Goal: Information Seeking & Learning: Learn about a topic

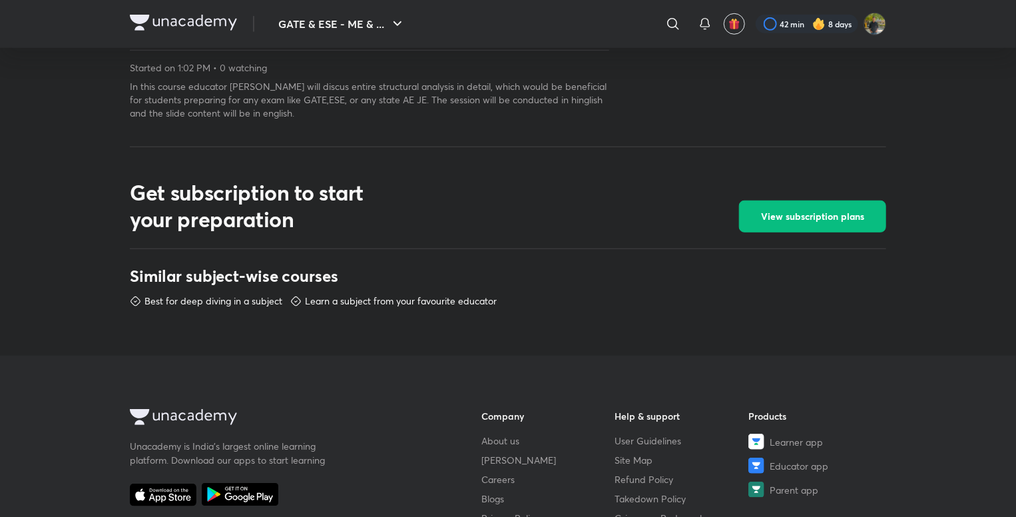
scroll to position [466, 0]
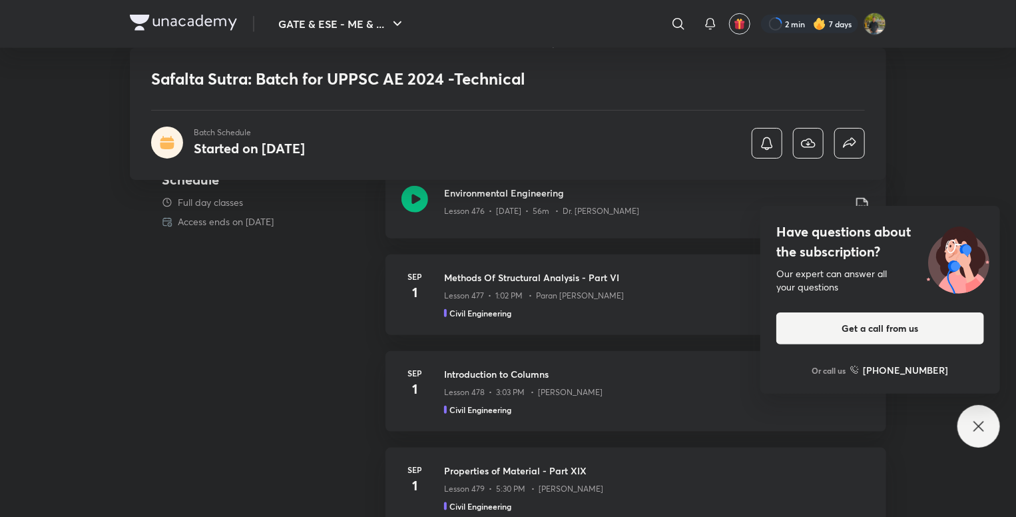
click at [973, 425] on icon at bounding box center [979, 426] width 16 height 16
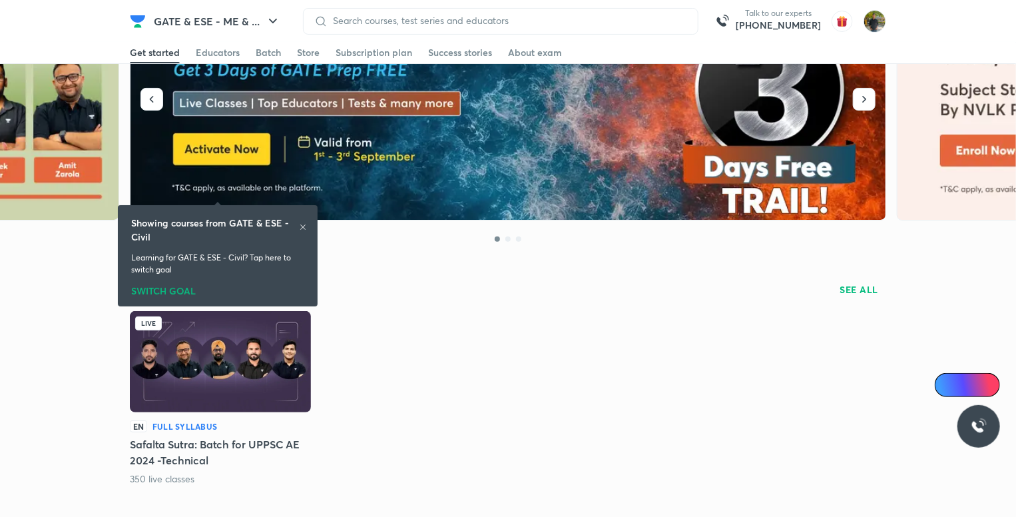
scroll to position [266, 0]
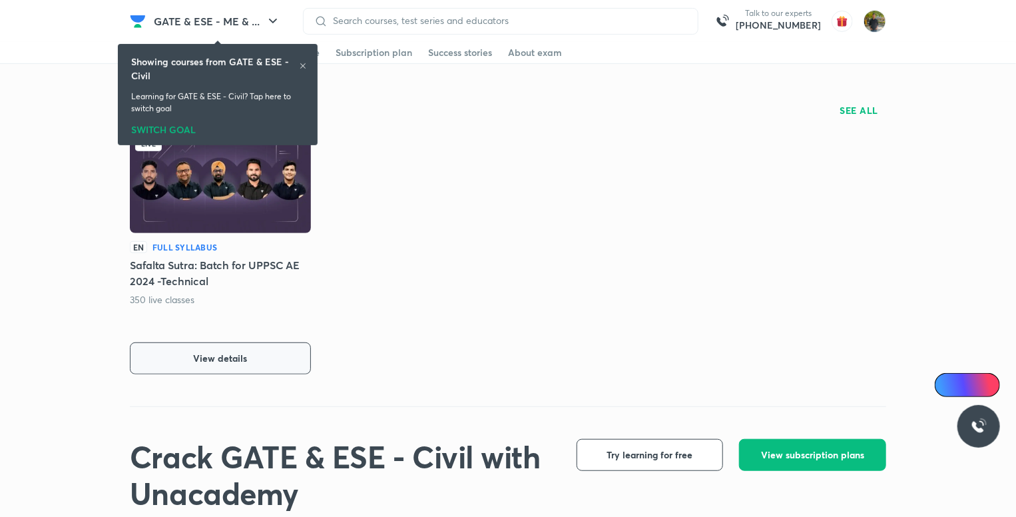
click at [298, 358] on button "View details" at bounding box center [220, 358] width 181 height 32
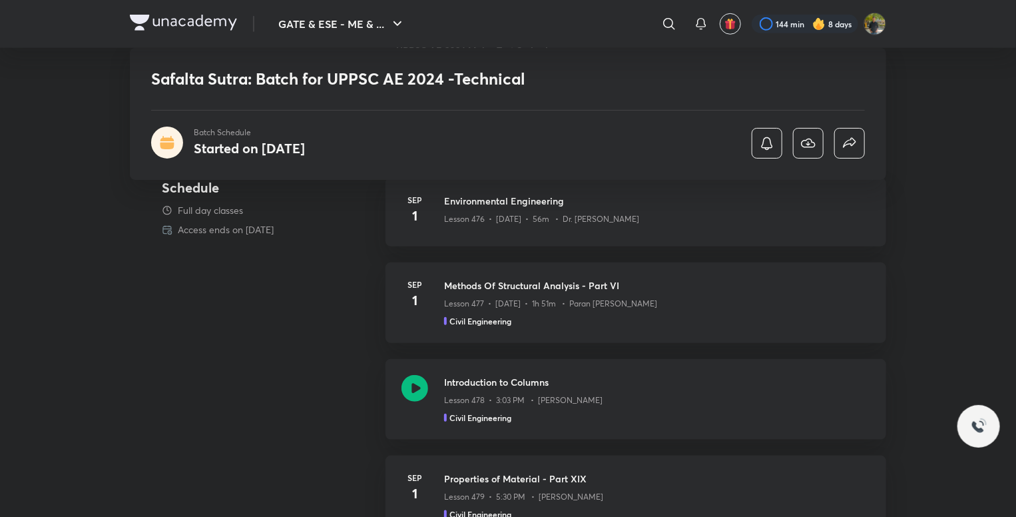
scroll to position [533, 0]
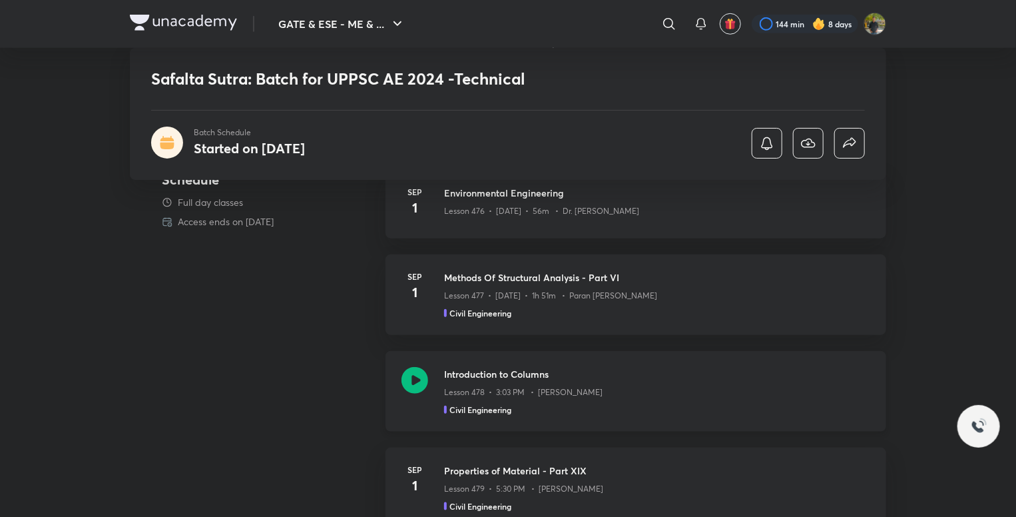
click at [654, 389] on div "Lesson 478 • 3:03 PM • Amit Zarola" at bounding box center [657, 389] width 426 height 17
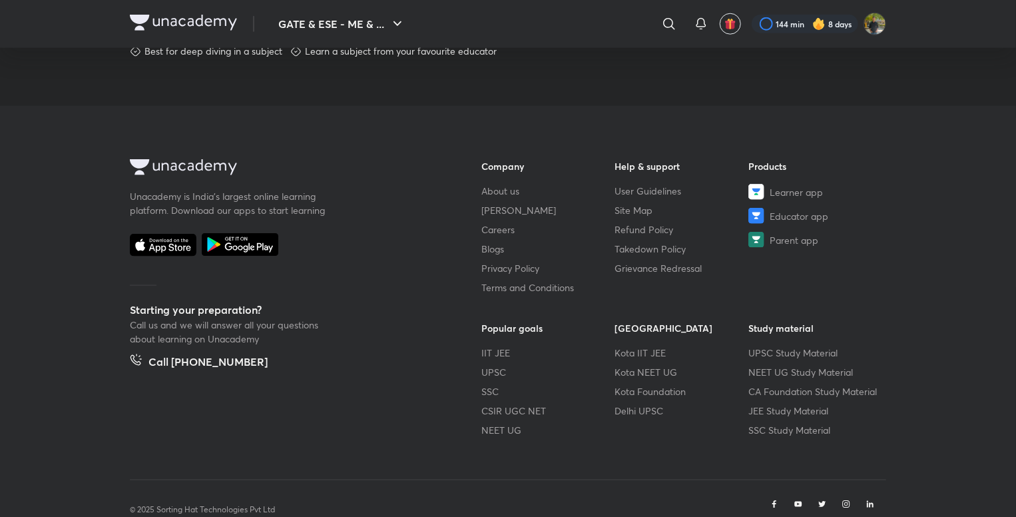
scroll to position [760, 0]
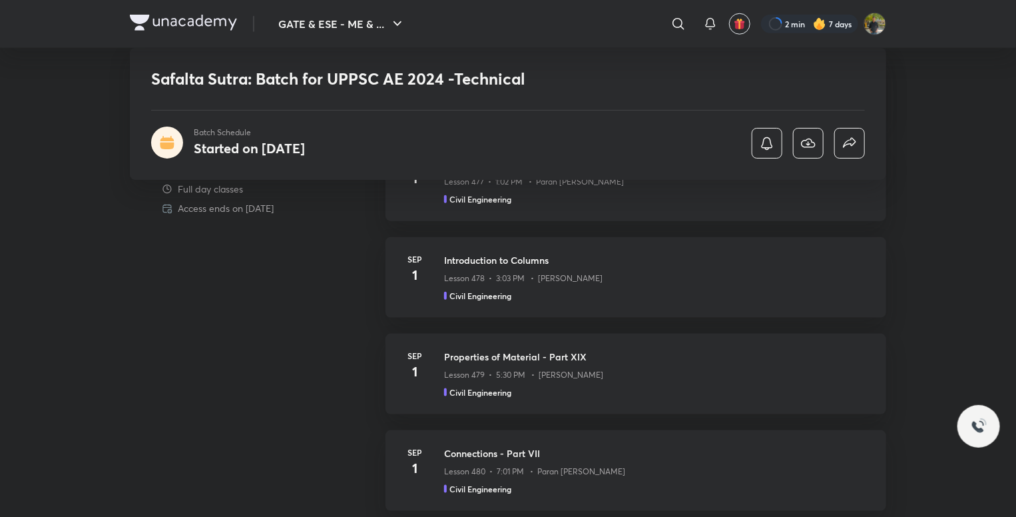
scroll to position [648, 0]
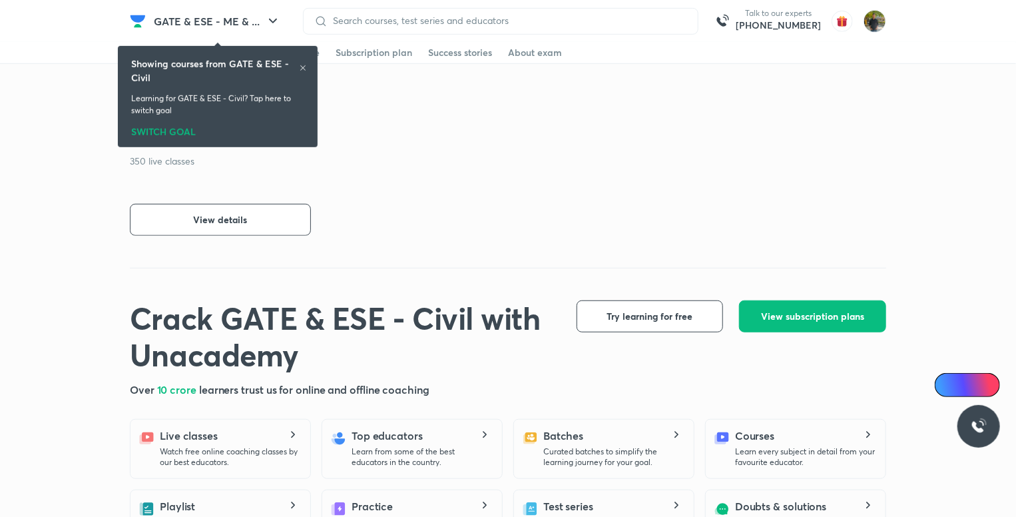
scroll to position [402, 0]
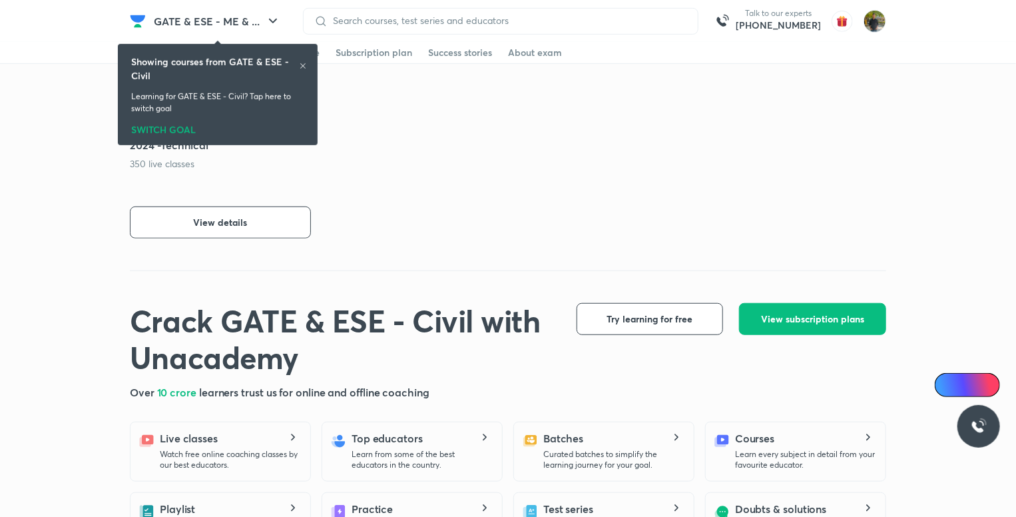
click at [250, 205] on div "EN Full Syllabus Safalta Sutra: Batch for UPPSC AE 2024 -Technical 350 live cla…" at bounding box center [220, 171] width 181 height 133
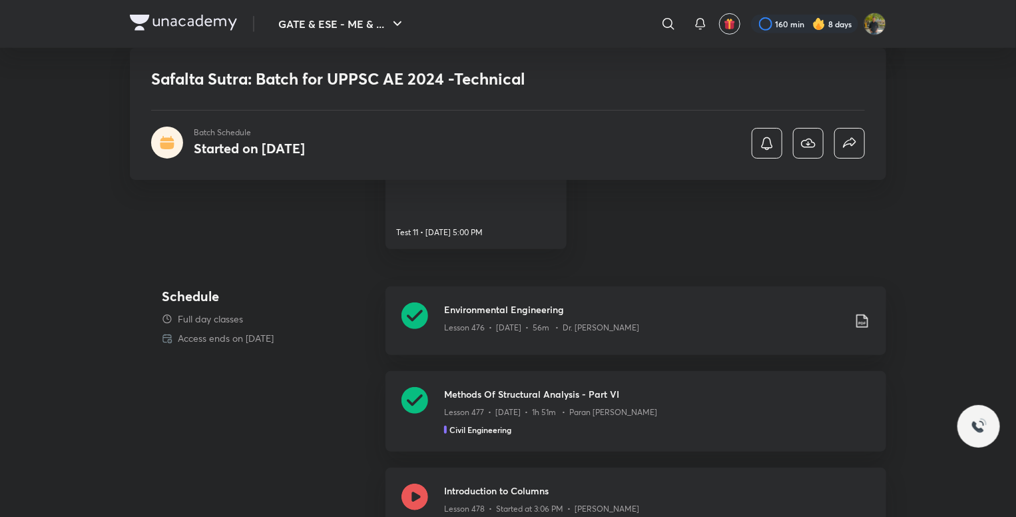
scroll to position [466, 0]
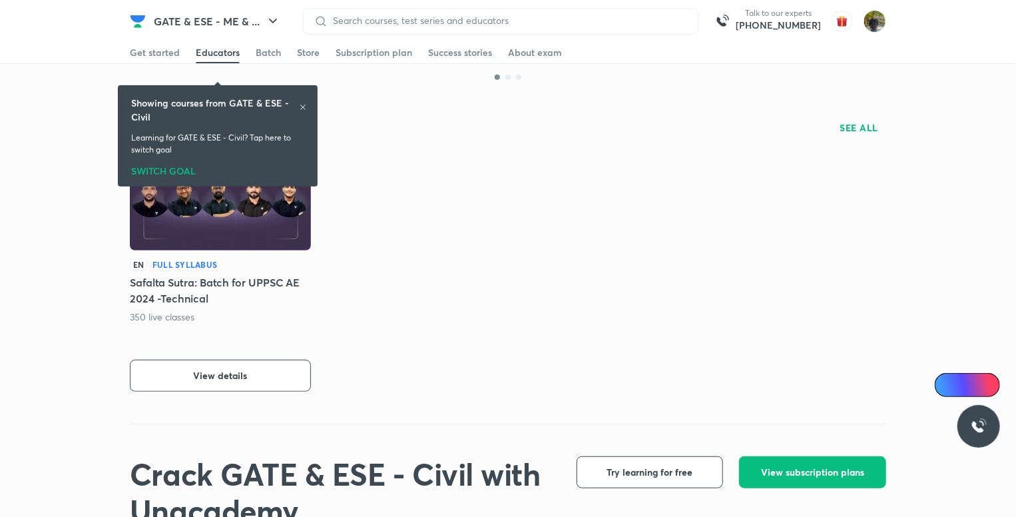
scroll to position [290, 0]
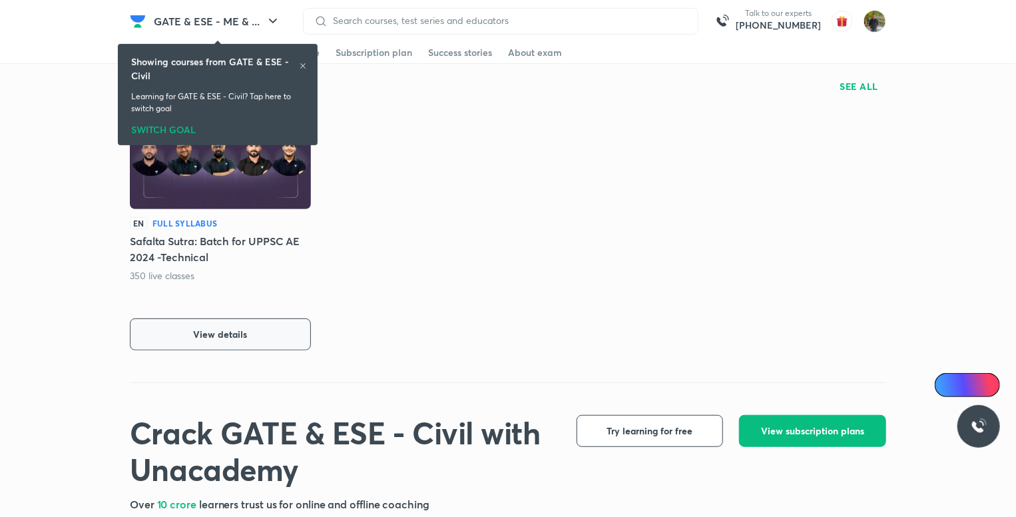
click at [290, 334] on button "View details" at bounding box center [220, 334] width 181 height 32
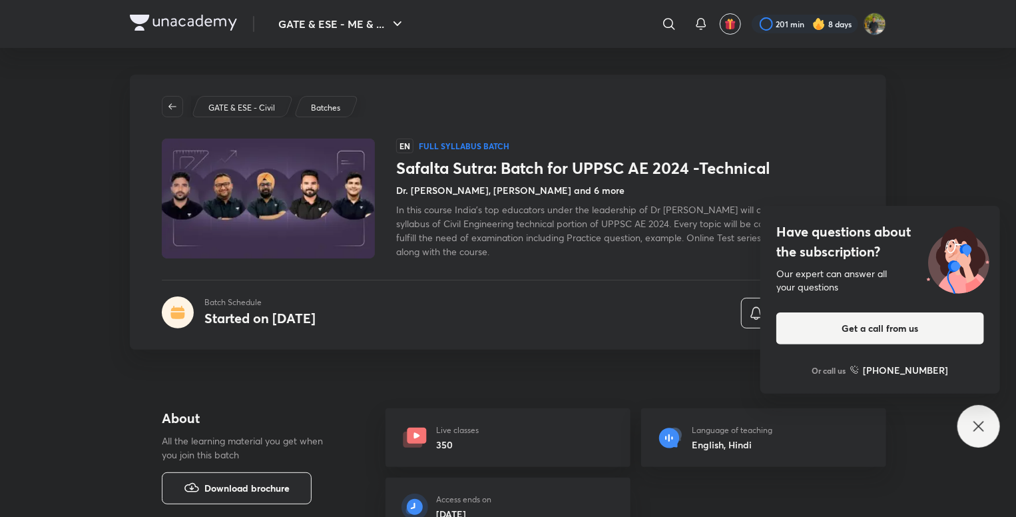
click at [975, 417] on div "Have questions about the subscription? Our expert can answer all your questions…" at bounding box center [978, 426] width 43 height 43
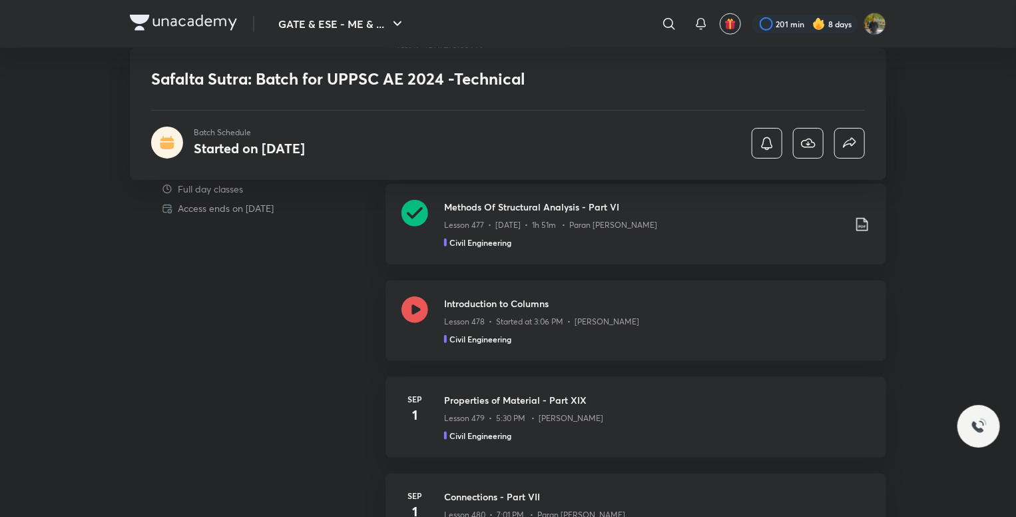
scroll to position [607, 0]
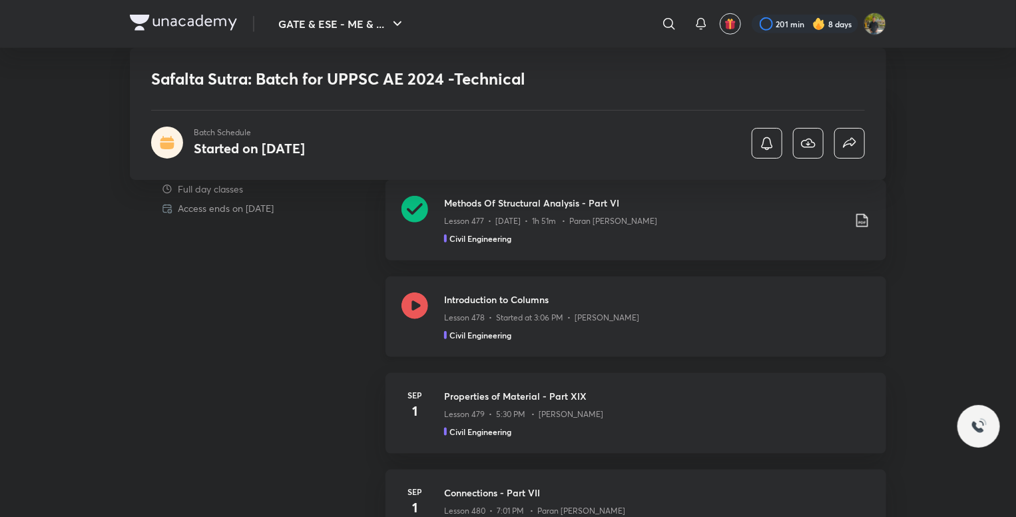
click at [528, 286] on div "Introduction to Columns Lesson 478 • Started at 3:06 PM • [PERSON_NAME] Civil E…" at bounding box center [635, 316] width 501 height 81
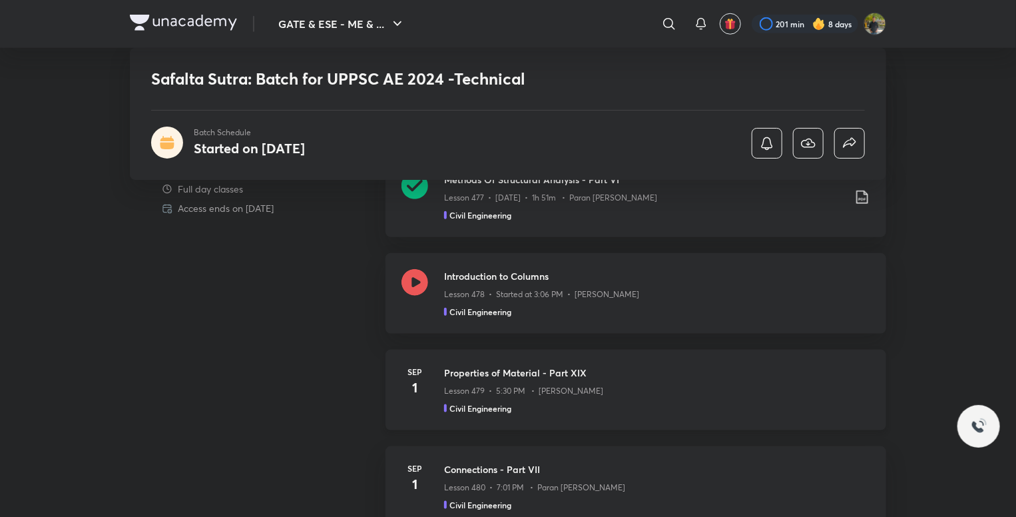
scroll to position [631, 0]
click at [630, 401] on div "Civil Engineering" at bounding box center [657, 407] width 426 height 12
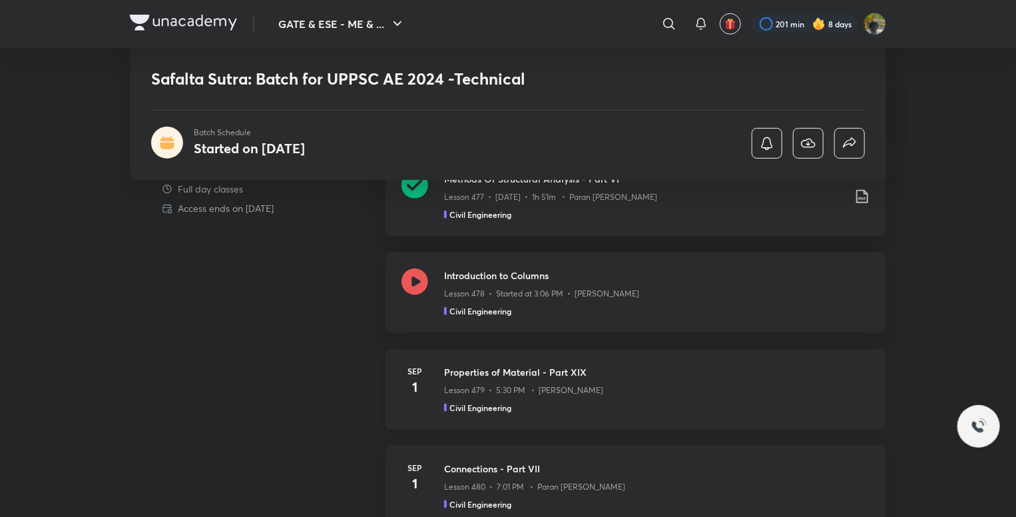
click at [630, 401] on div "Civil Engineering" at bounding box center [657, 407] width 426 height 12
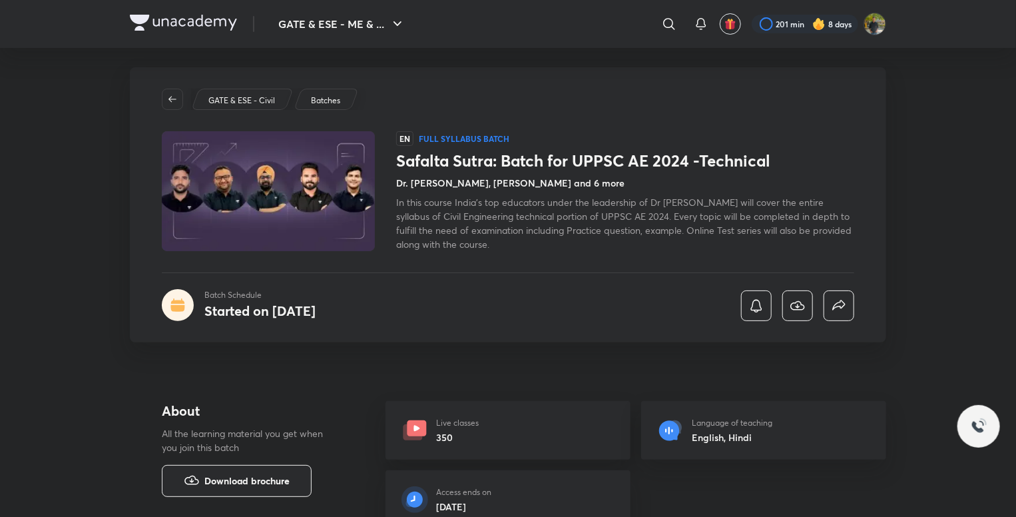
scroll to position [0, 0]
